Goal: Find specific page/section: Find specific page/section

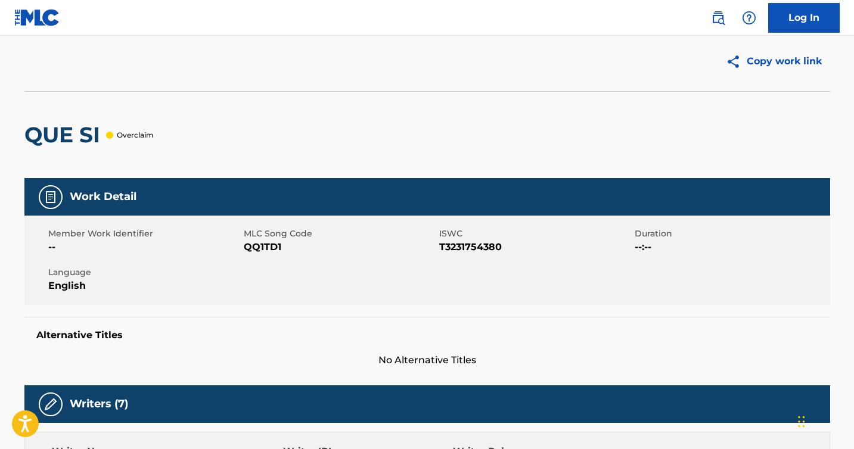
scroll to position [4, 0]
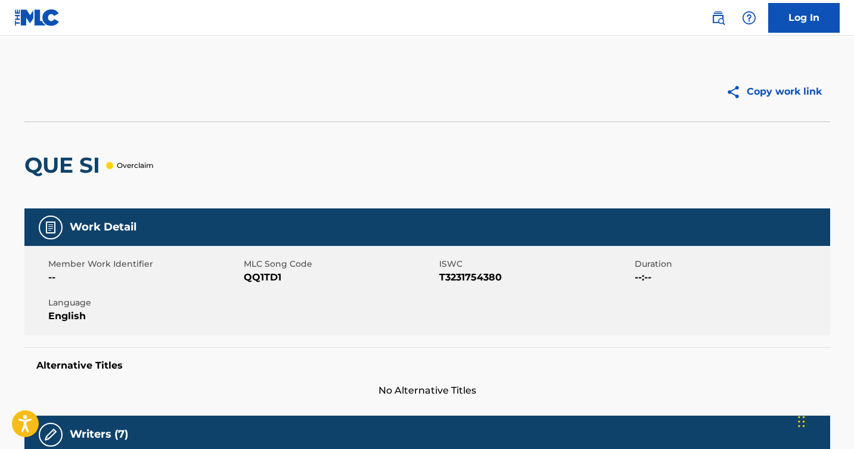
click at [42, 12] on img at bounding box center [37, 17] width 46 height 17
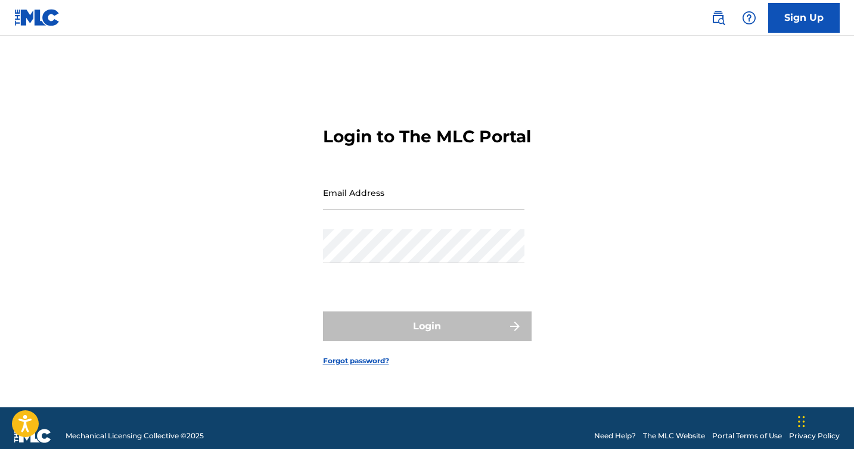
click at [715, 19] on img at bounding box center [718, 18] width 14 height 14
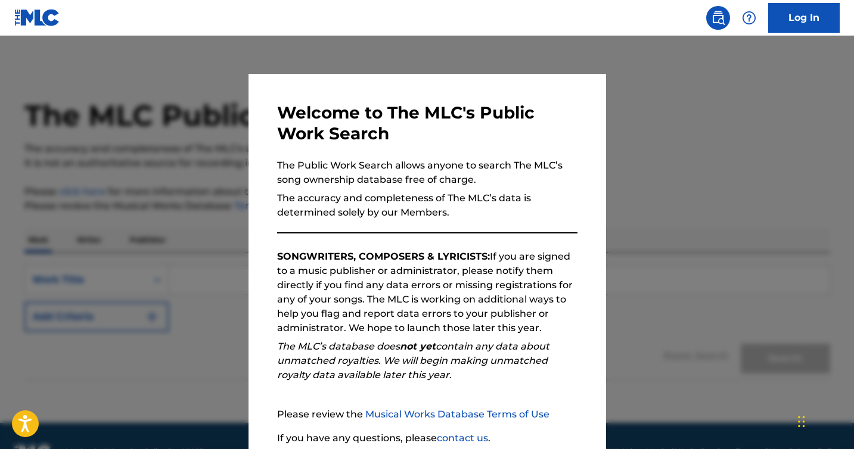
click at [803, 418] on div "Widget de chat" at bounding box center [824, 420] width 60 height 57
click at [684, 142] on div at bounding box center [427, 260] width 854 height 449
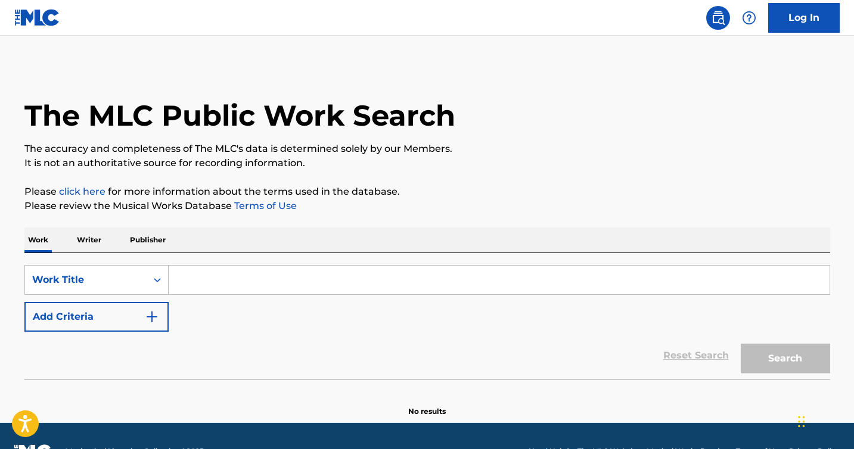
scroll to position [31, 0]
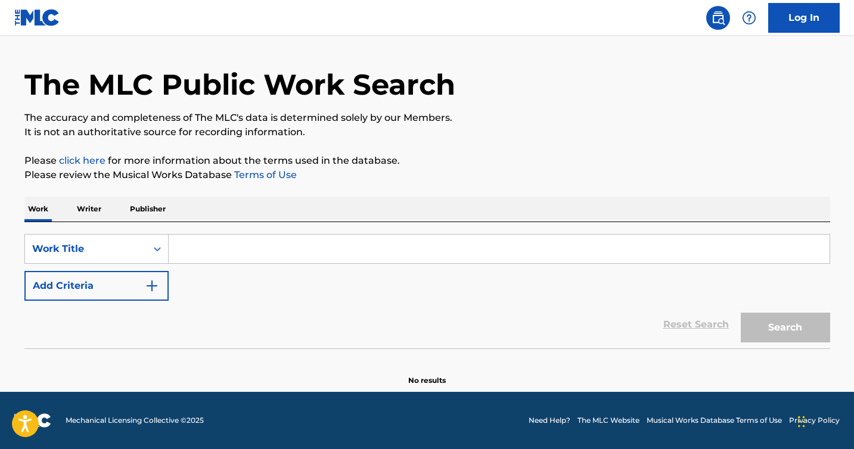
click at [610, 419] on link "The MLC Website" at bounding box center [608, 420] width 62 height 11
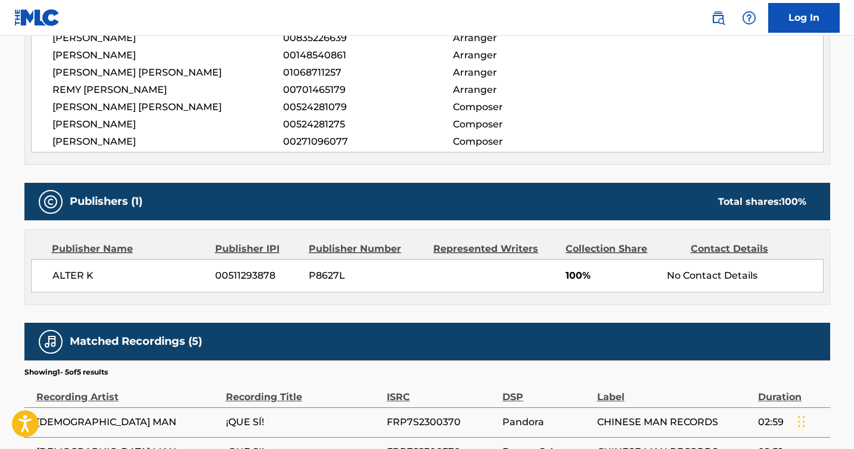
scroll to position [472, 0]
